Goal: Find specific page/section: Find specific page/section

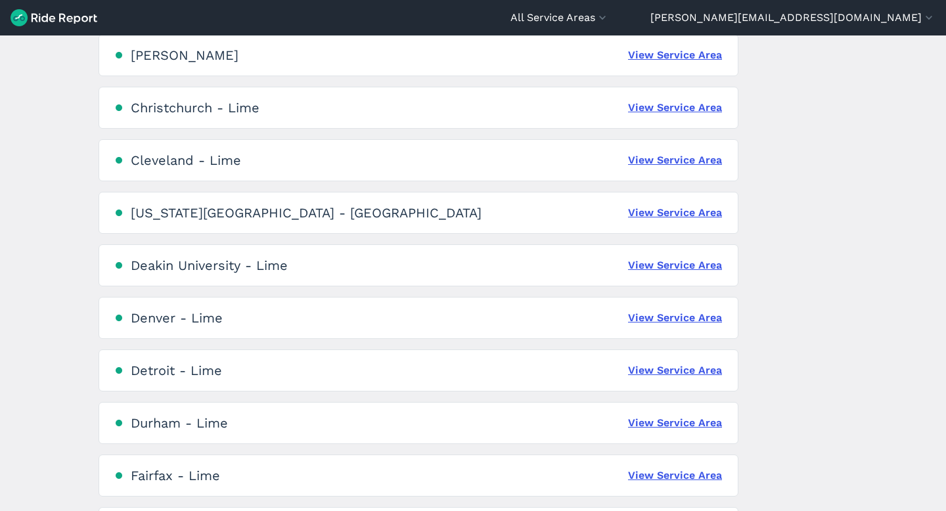
scroll to position [979, 0]
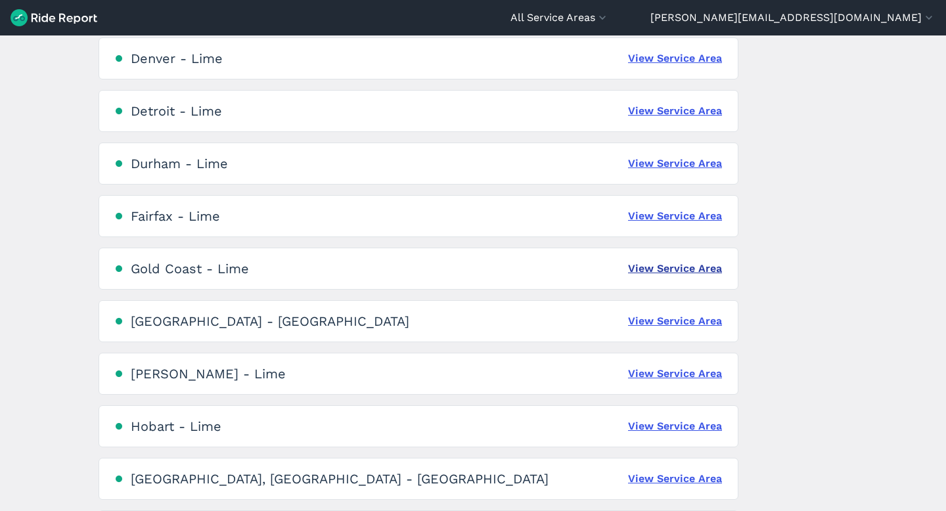
click at [678, 275] on link "View Service Area" at bounding box center [675, 269] width 94 height 16
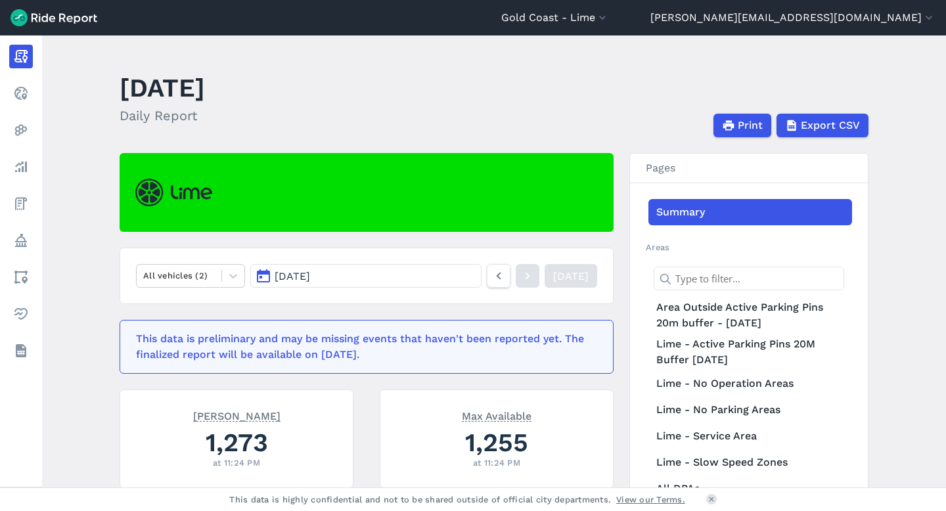
scroll to position [3, 0]
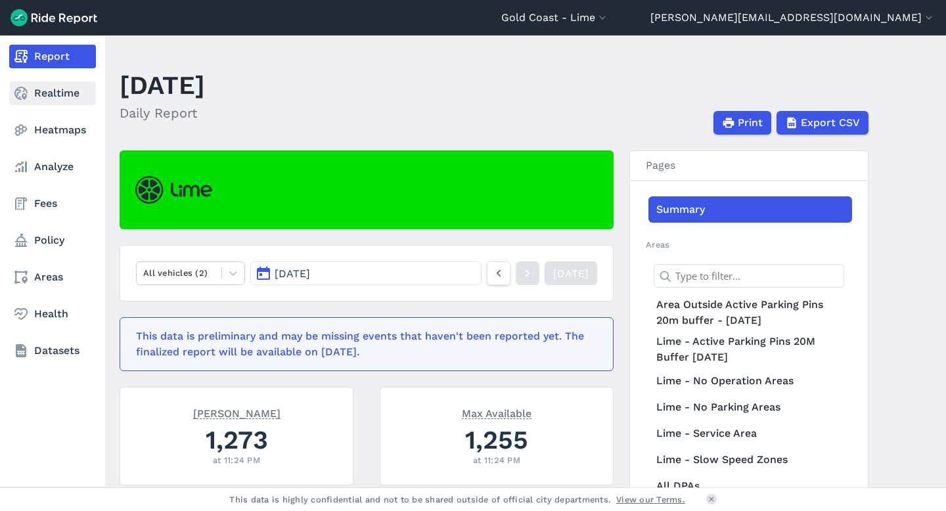
click at [51, 99] on link "Realtime" at bounding box center [52, 93] width 87 height 24
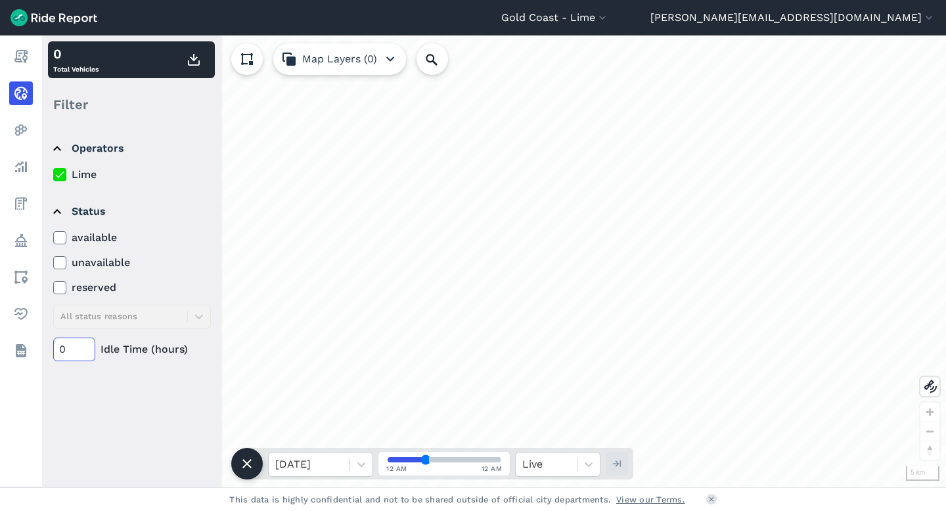
click at [66, 348] on input "0" at bounding box center [74, 350] width 42 height 24
click at [60, 350] on input "0" at bounding box center [74, 350] width 42 height 24
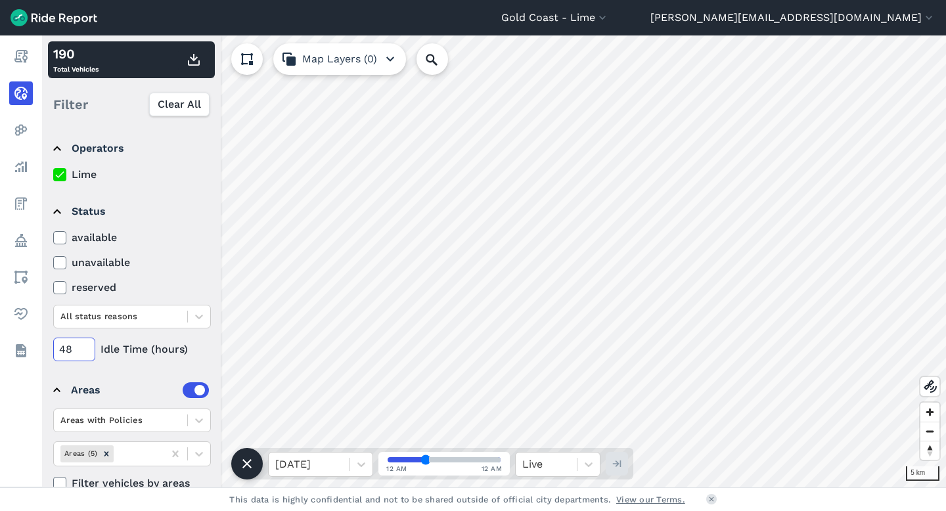
type input "48"
